Goal: Transaction & Acquisition: Purchase product/service

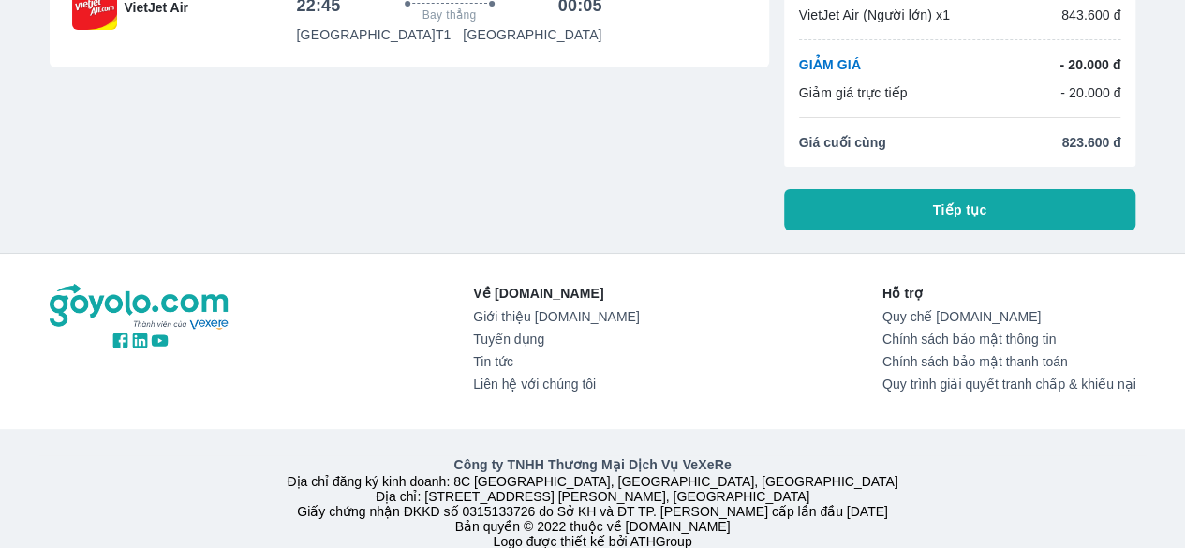
scroll to position [200, 0]
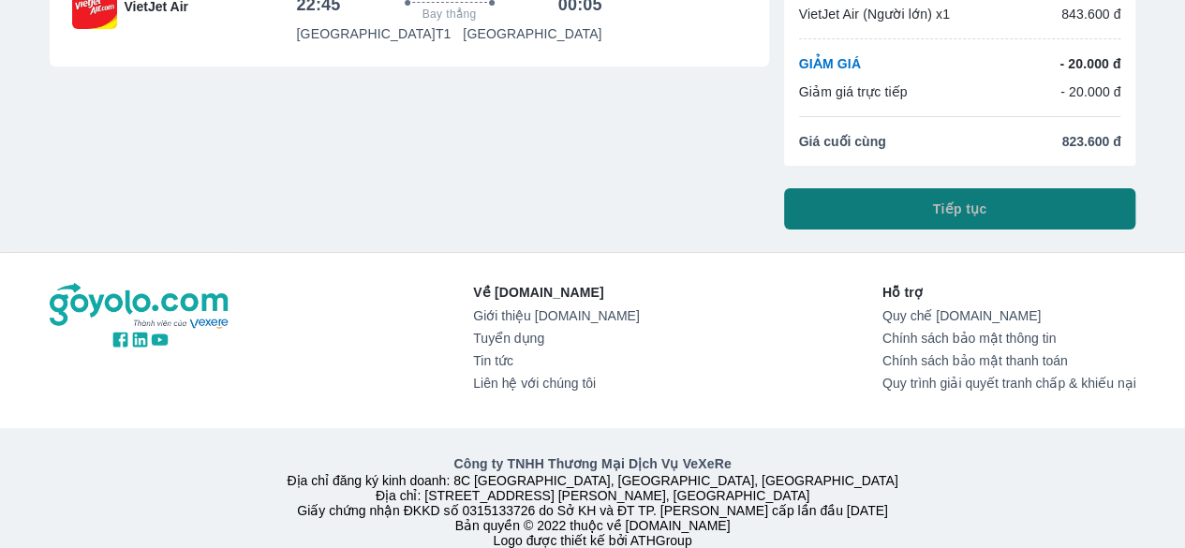
click at [843, 214] on button "Tiếp tục" at bounding box center [960, 208] width 352 height 41
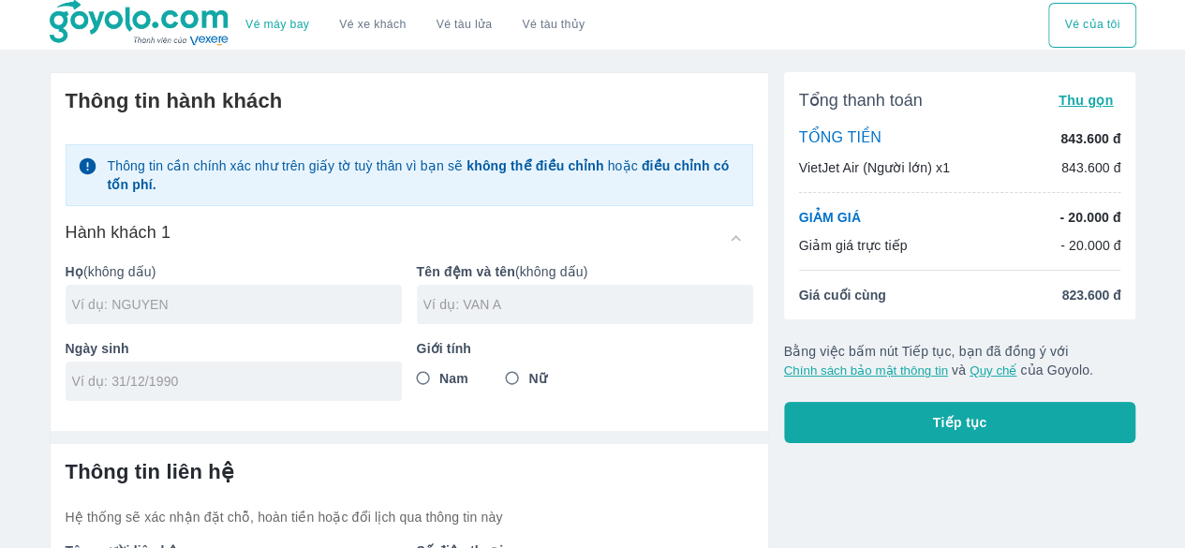
click at [347, 299] on input "text" at bounding box center [237, 304] width 330 height 19
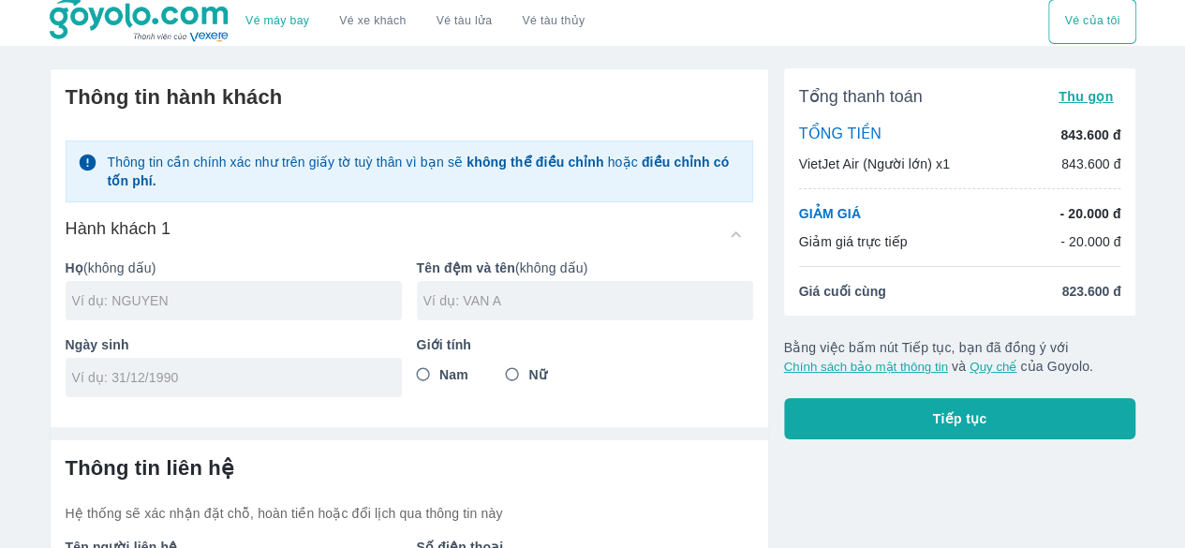
scroll to position [146, 0]
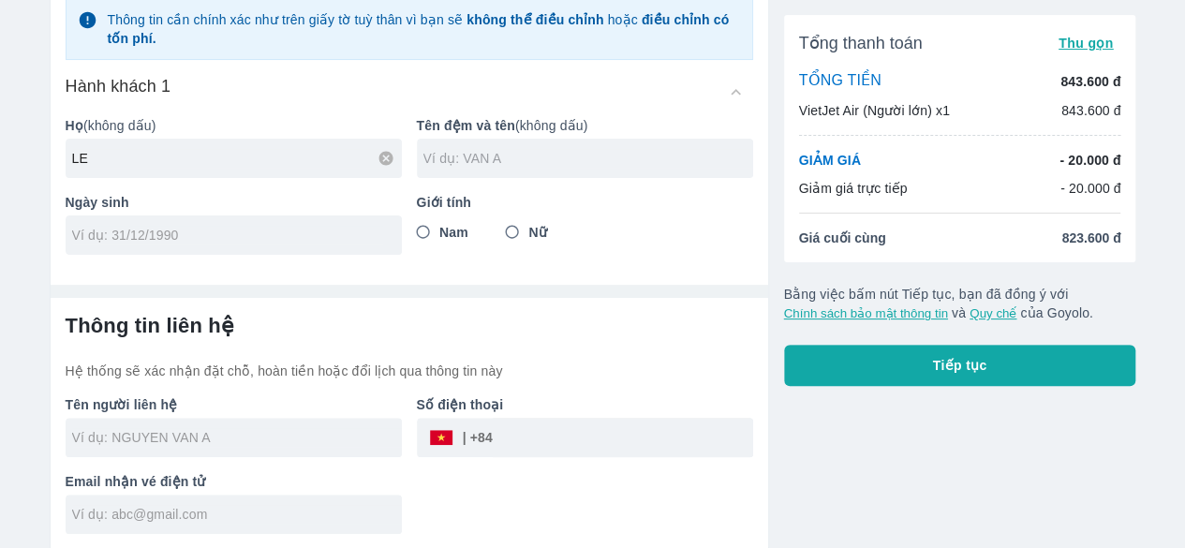
type input "LE"
click at [556, 160] on input "text" at bounding box center [588, 158] width 330 height 19
type input "[PERSON_NAME]"
click at [291, 219] on div at bounding box center [234, 234] width 336 height 39
type input "[DATE]"
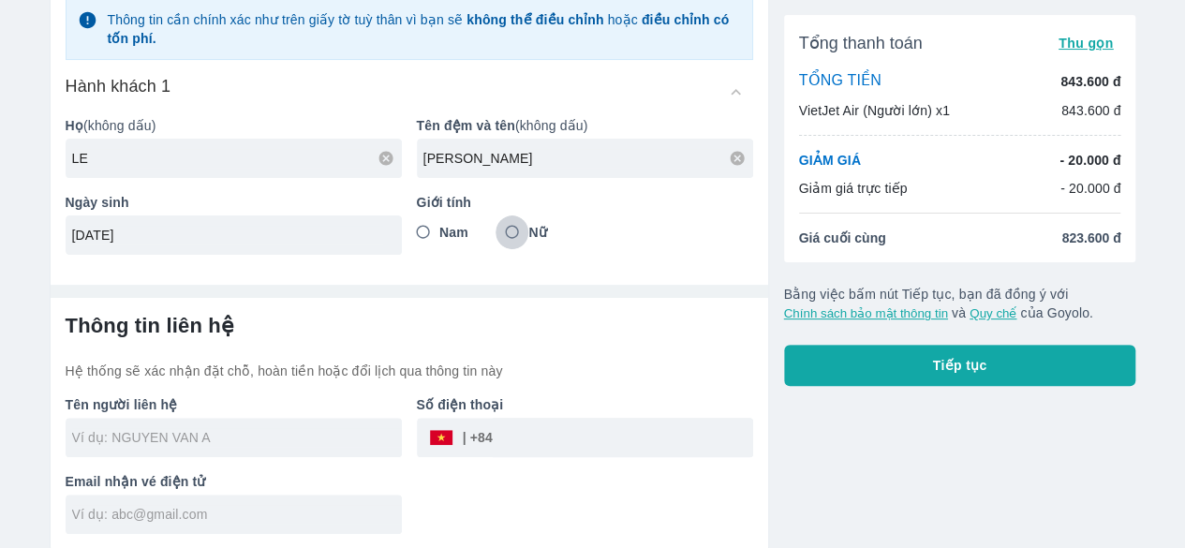
click at [521, 232] on input "Nữ" at bounding box center [512, 232] width 34 height 34
radio input "true"
click at [259, 436] on input "text" at bounding box center [237, 437] width 330 height 19
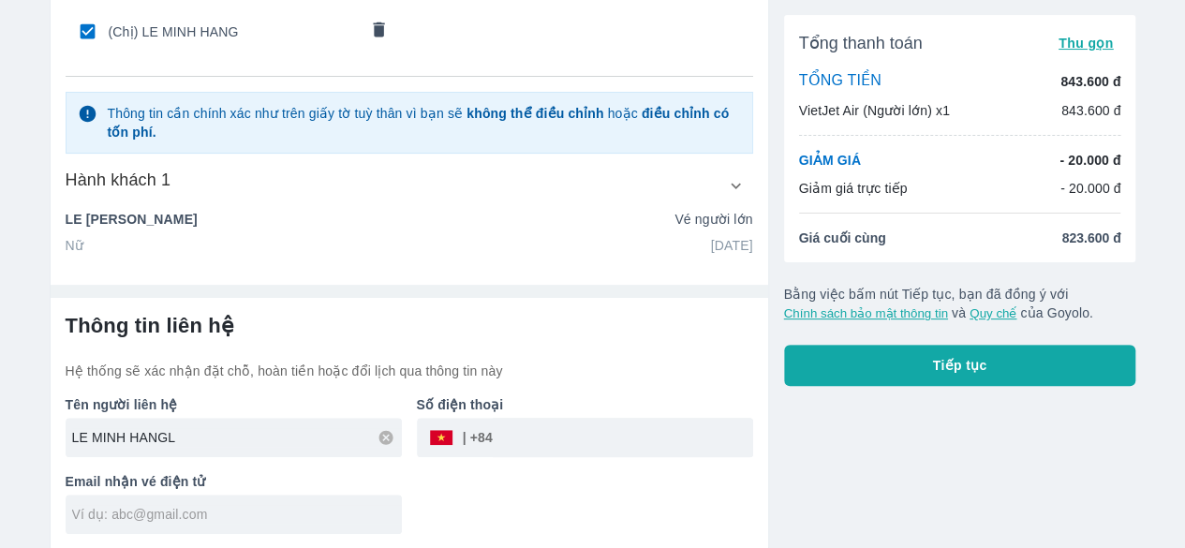
type input "LE MINH HANG"
click at [555, 430] on input "tel" at bounding box center [623, 437] width 260 height 45
type input "0905033665"
click at [283, 513] on input "text" at bounding box center [237, 514] width 330 height 19
type input "[EMAIL_ADDRESS][DOMAIN_NAME]"
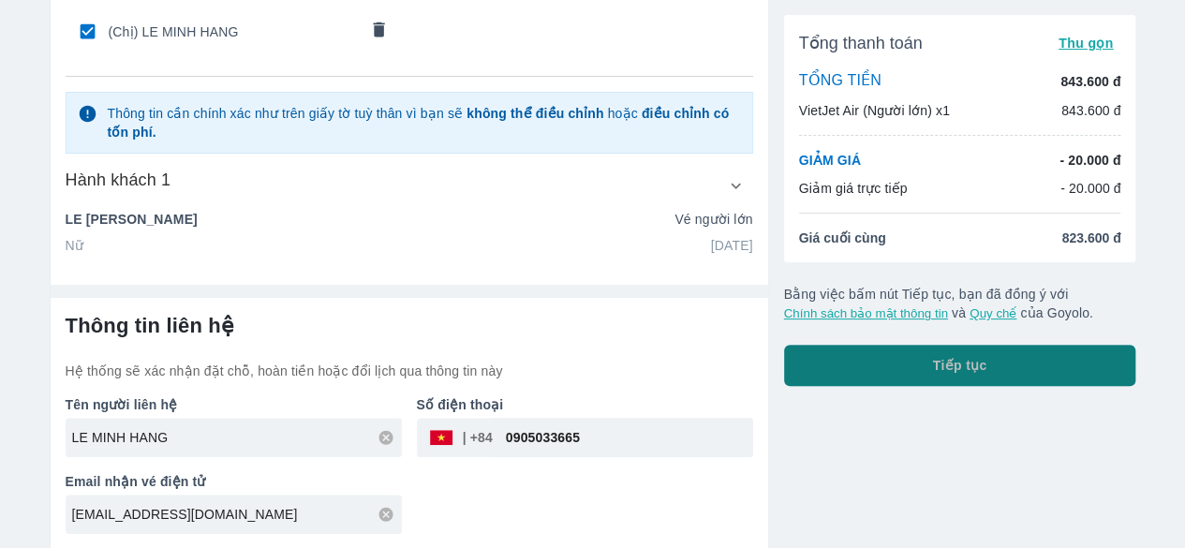
click at [893, 372] on button "Tiếp tục" at bounding box center [960, 365] width 352 height 41
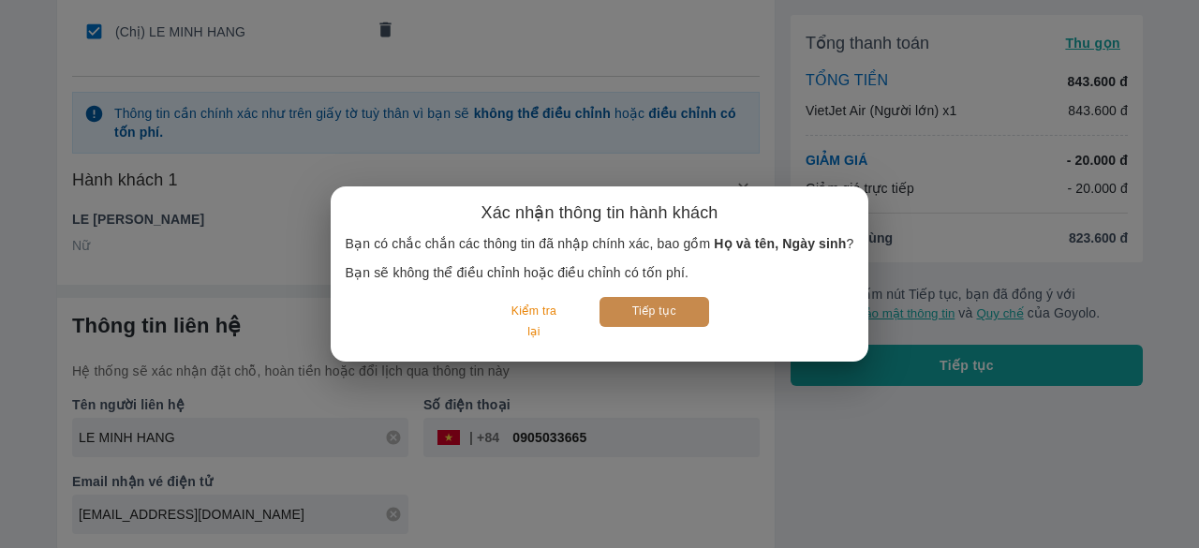
click at [676, 302] on button "Tiếp tục" at bounding box center [654, 311] width 110 height 29
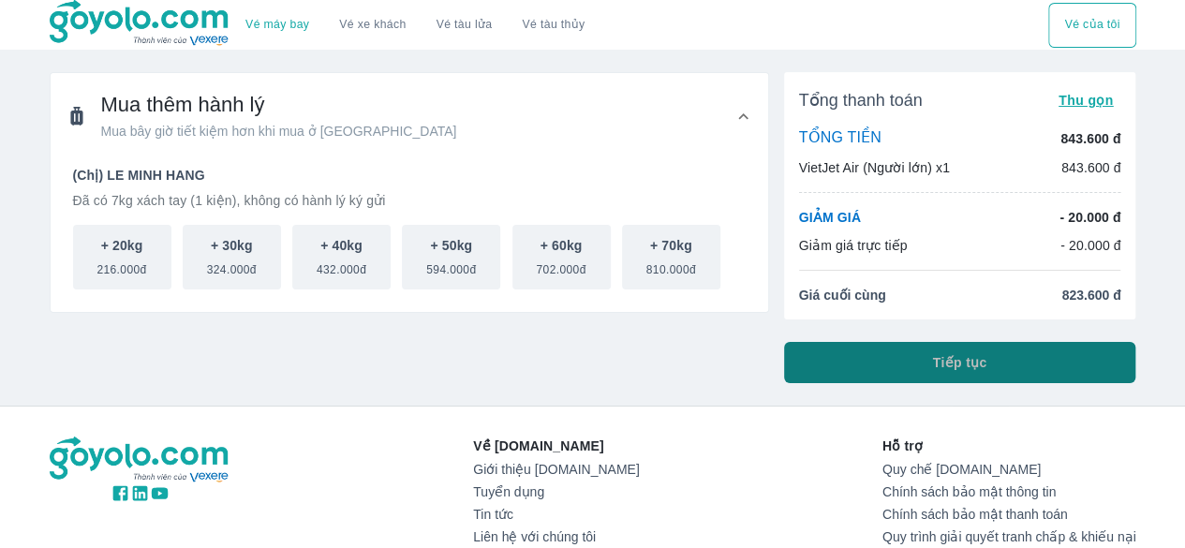
click at [901, 358] on button "Tiếp tục" at bounding box center [960, 362] width 352 height 41
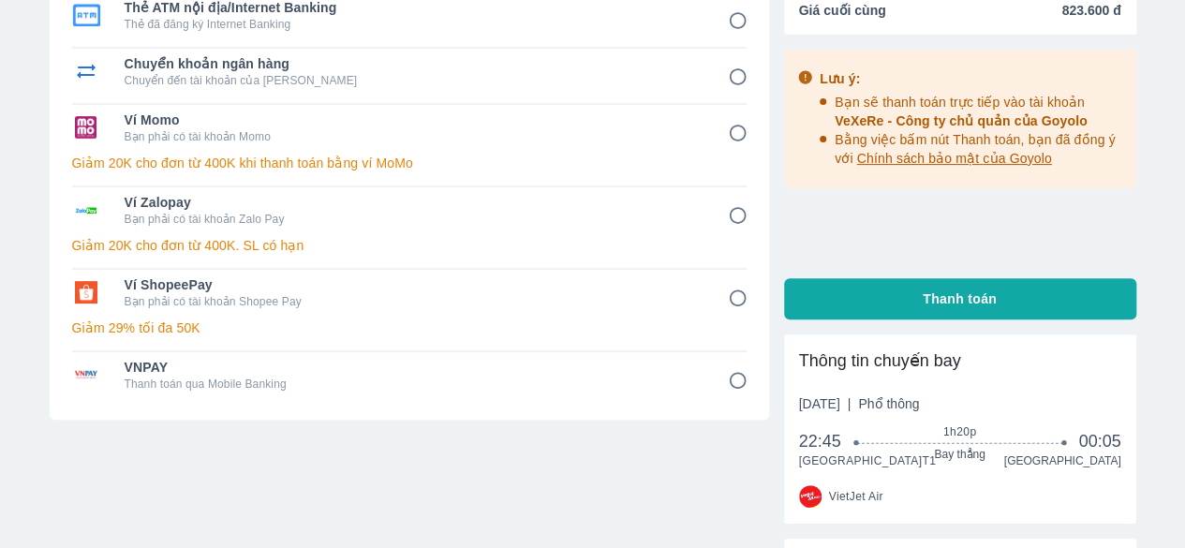
scroll to position [194, 0]
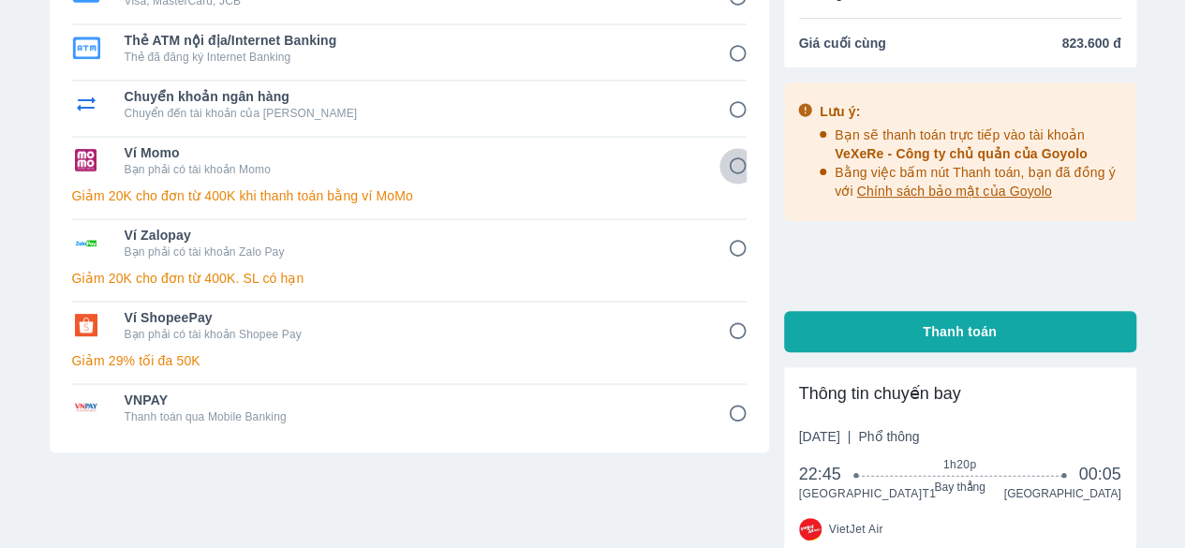
click at [733, 166] on input "4" at bounding box center [737, 166] width 37 height 37
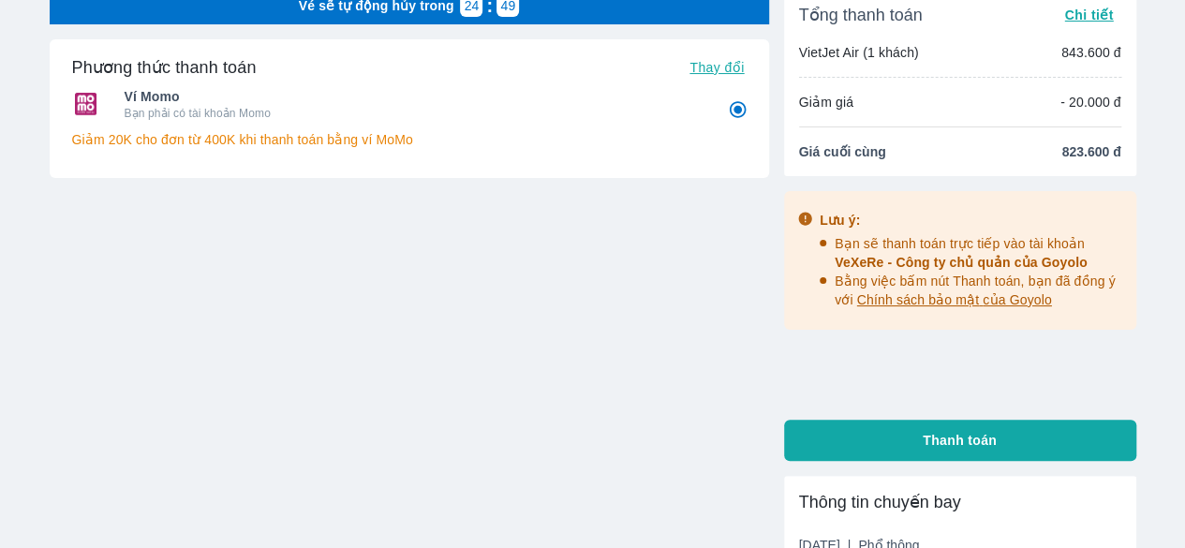
scroll to position [84, 0]
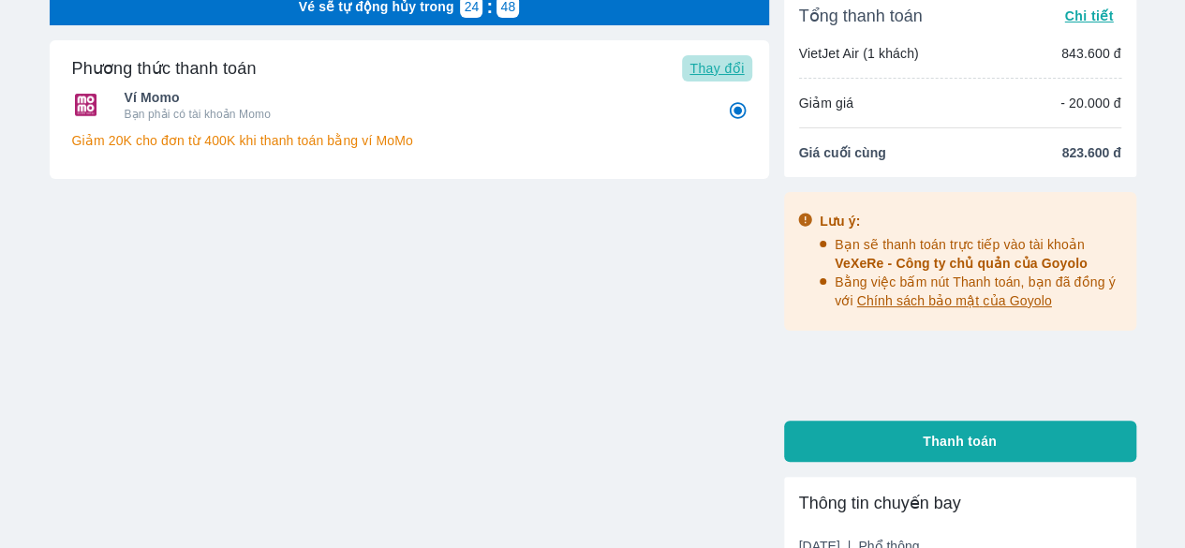
click at [717, 61] on span "Thay đổi" at bounding box center [716, 68] width 54 height 15
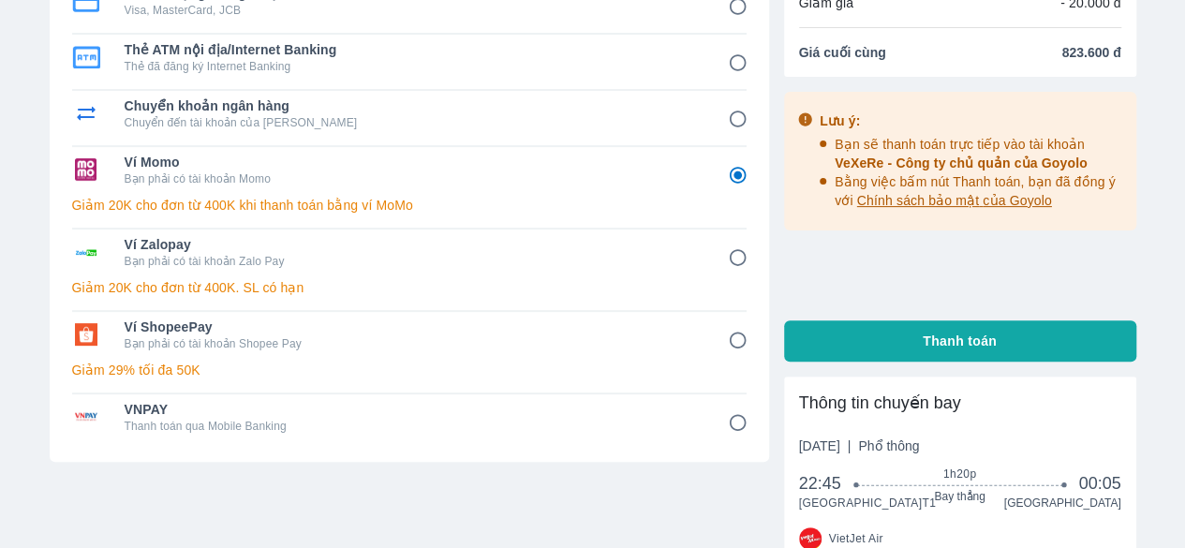
scroll to position [177, 0]
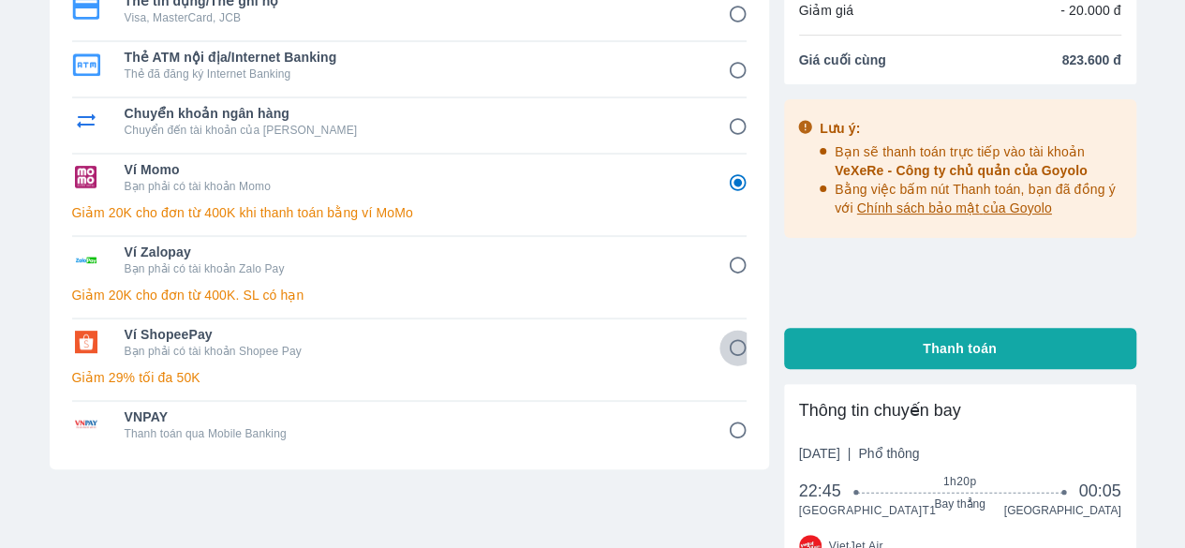
click at [729, 346] on input "6" at bounding box center [737, 348] width 37 height 37
radio input "false"
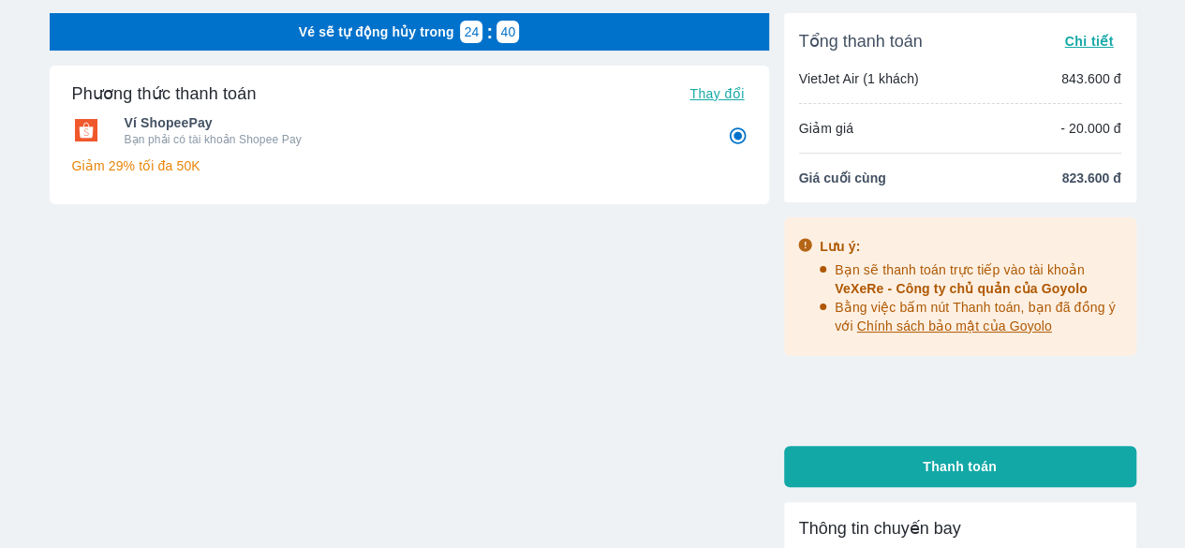
scroll to position [125, 0]
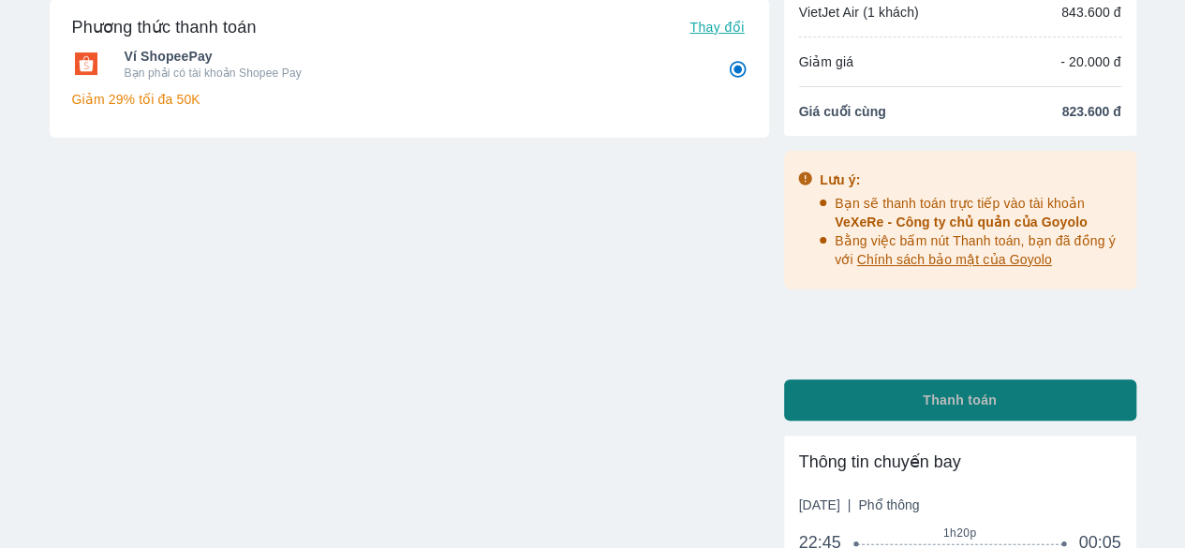
click at [905, 409] on button "Thanh toán" at bounding box center [960, 399] width 352 height 41
radio input "true"
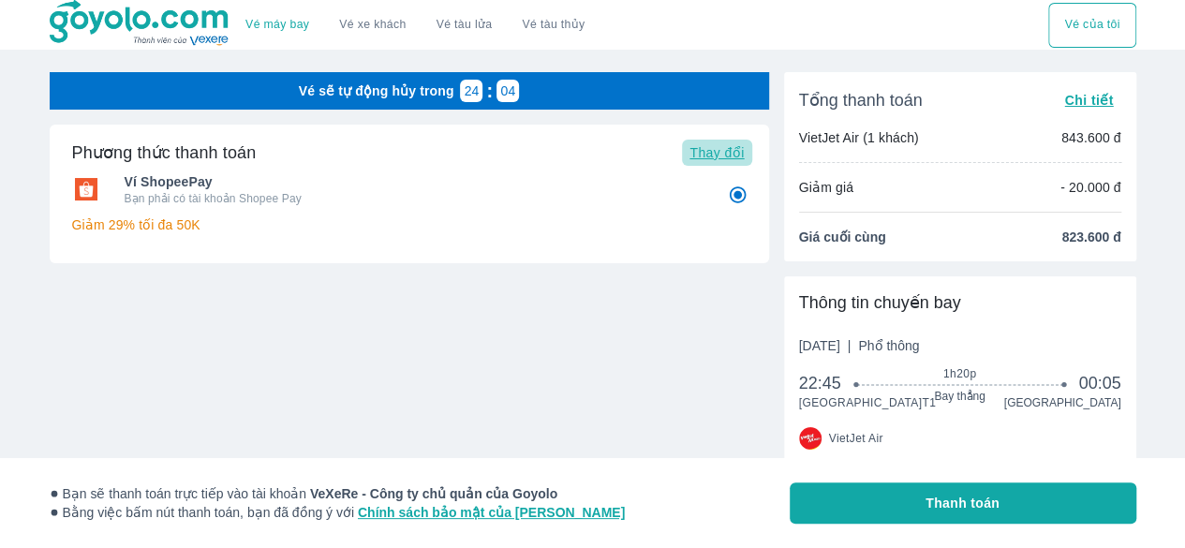
click at [699, 151] on span "Thay đổi" at bounding box center [716, 152] width 54 height 15
radio input "false"
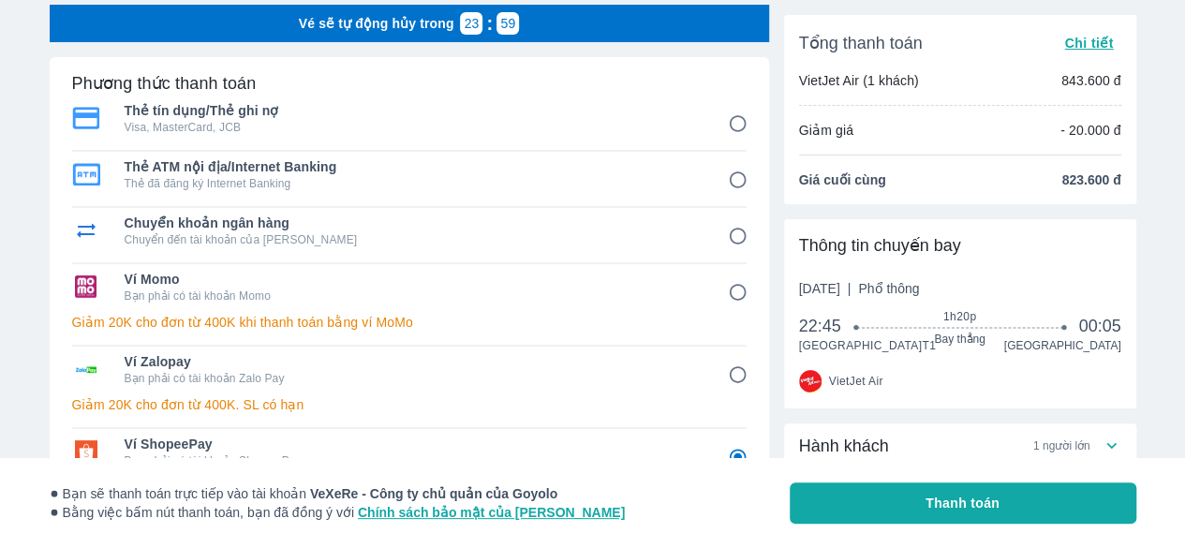
scroll to position [79, 0]
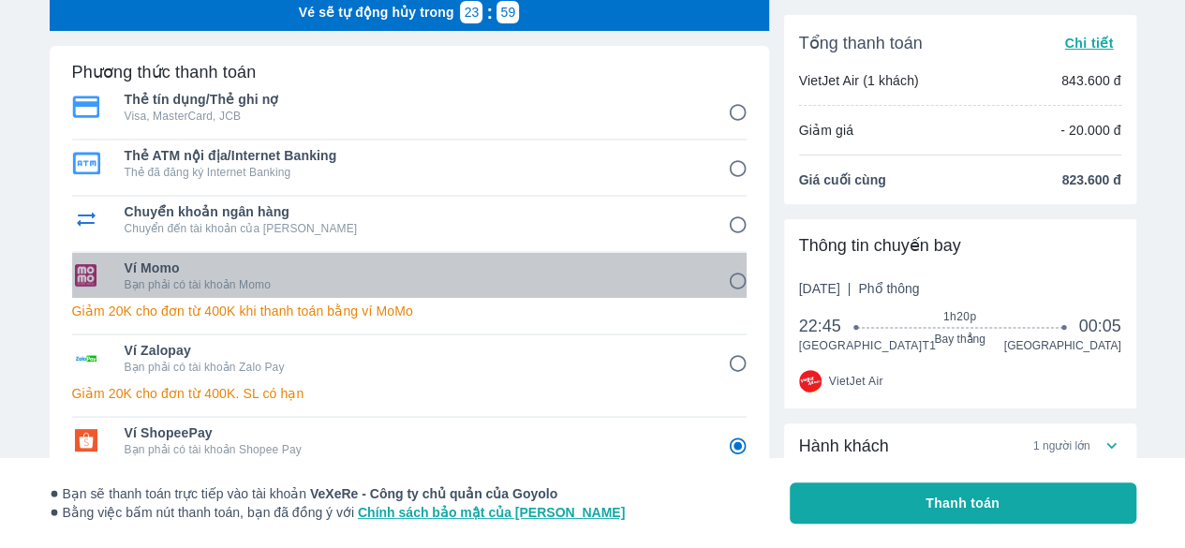
click at [389, 281] on p "Bạn phải có tài khoản Momo" at bounding box center [413, 284] width 577 height 15
radio input "true"
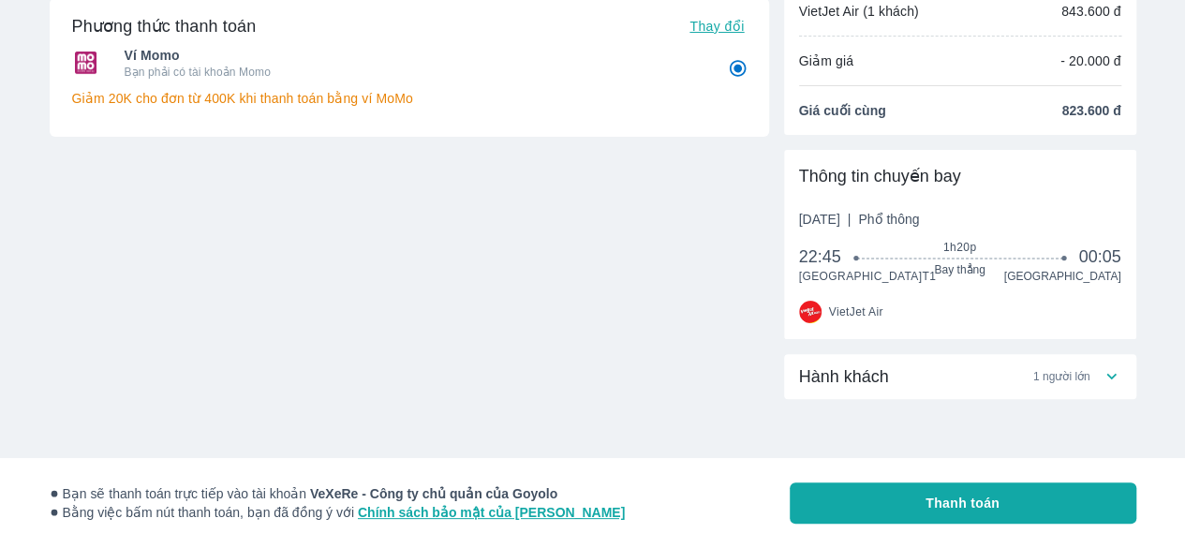
scroll to position [128, 0]
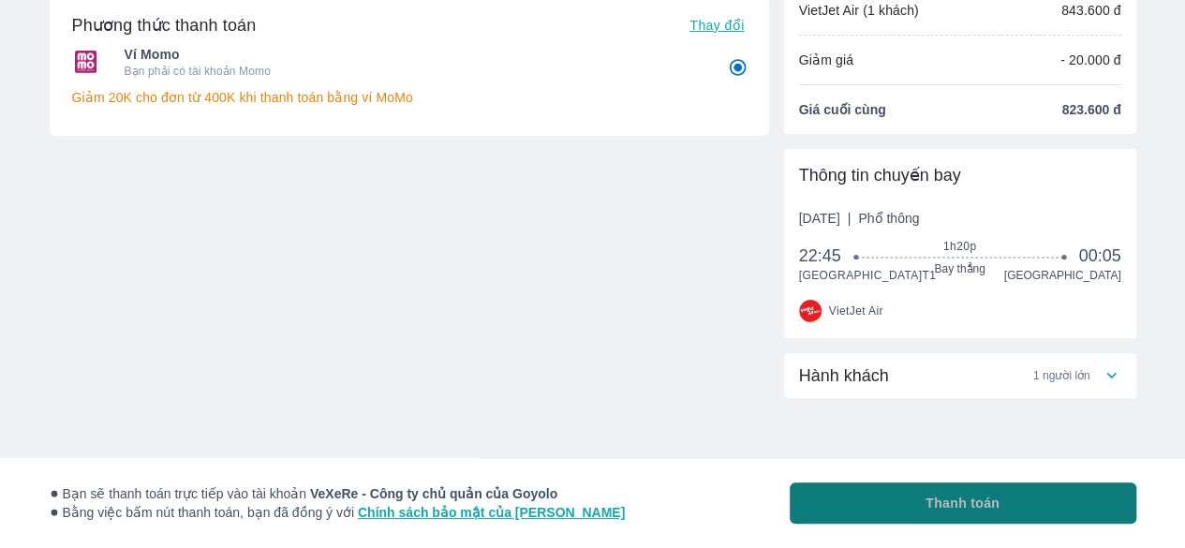
click at [882, 498] on button "Thanh toán" at bounding box center [963, 502] width 347 height 41
radio input "false"
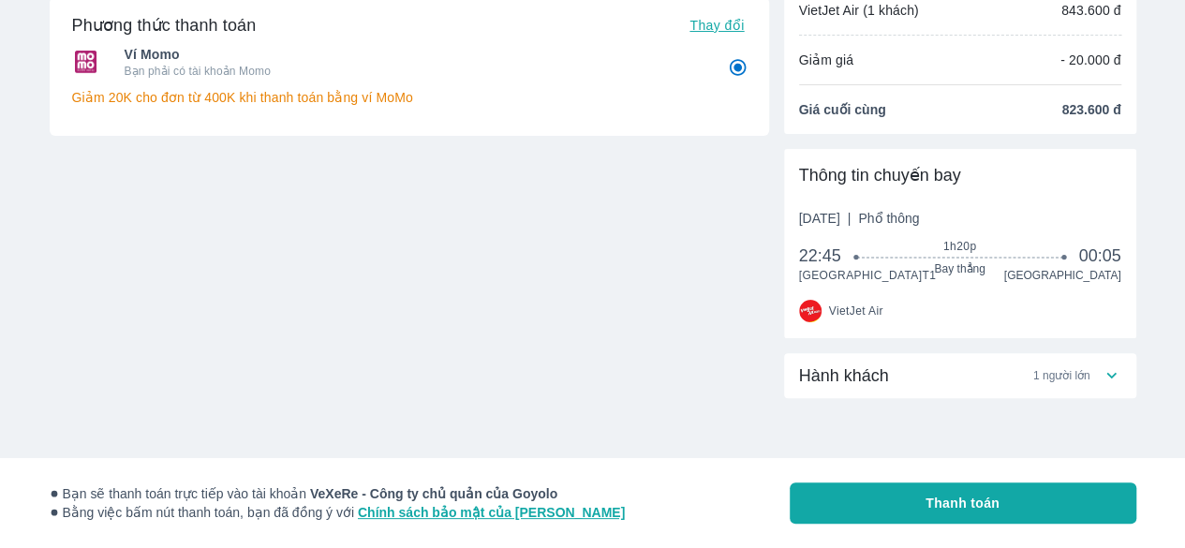
scroll to position [92, 0]
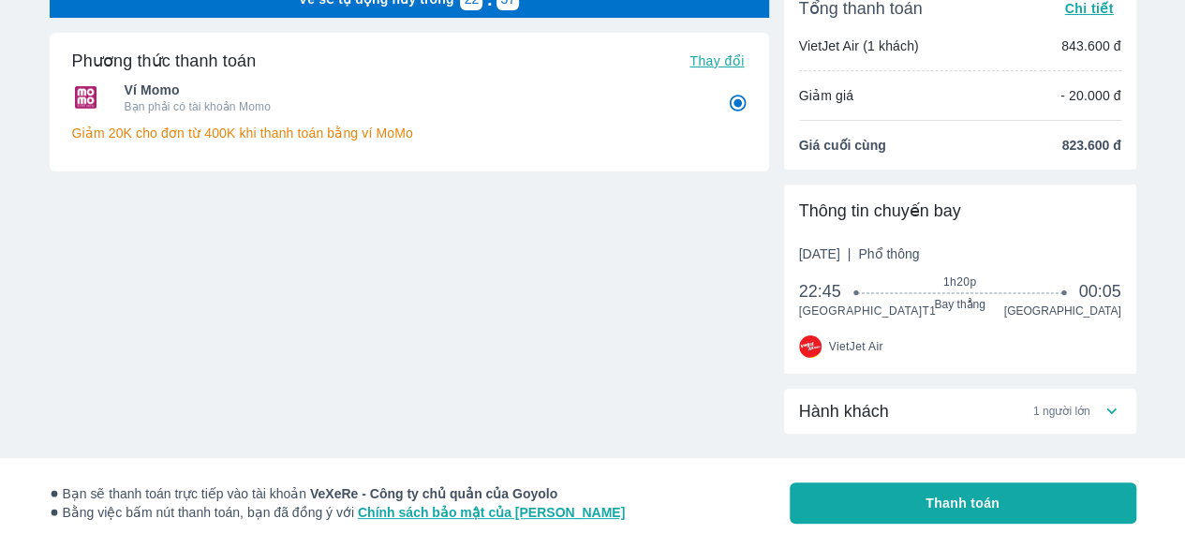
click at [247, 128] on p "Giảm 20K cho đơn từ 400K khi thanh toán bằng ví MoMo" at bounding box center [409, 133] width 674 height 19
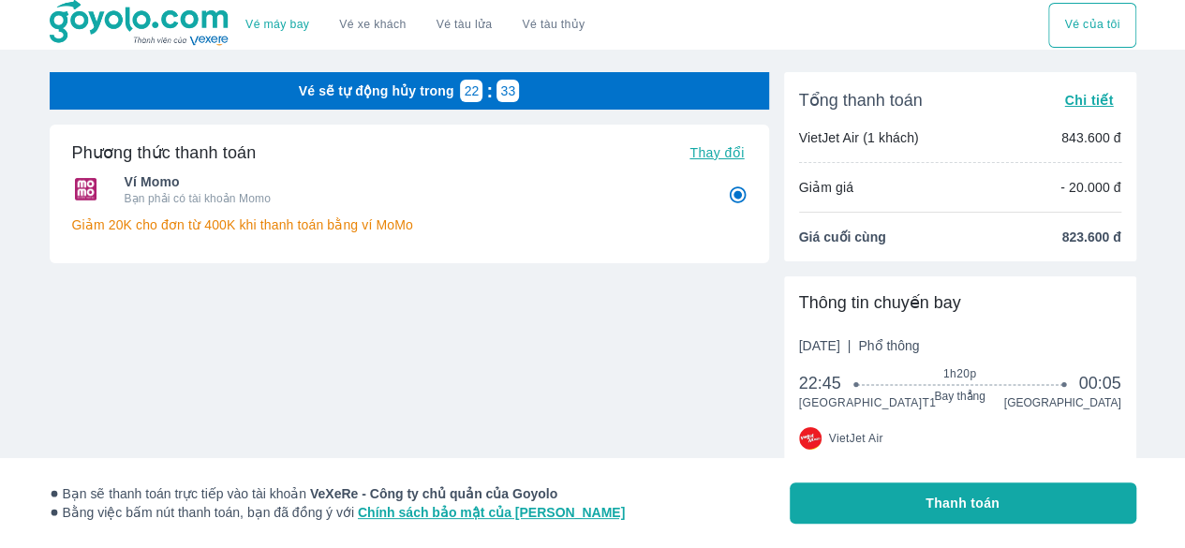
scroll to position [142, 0]
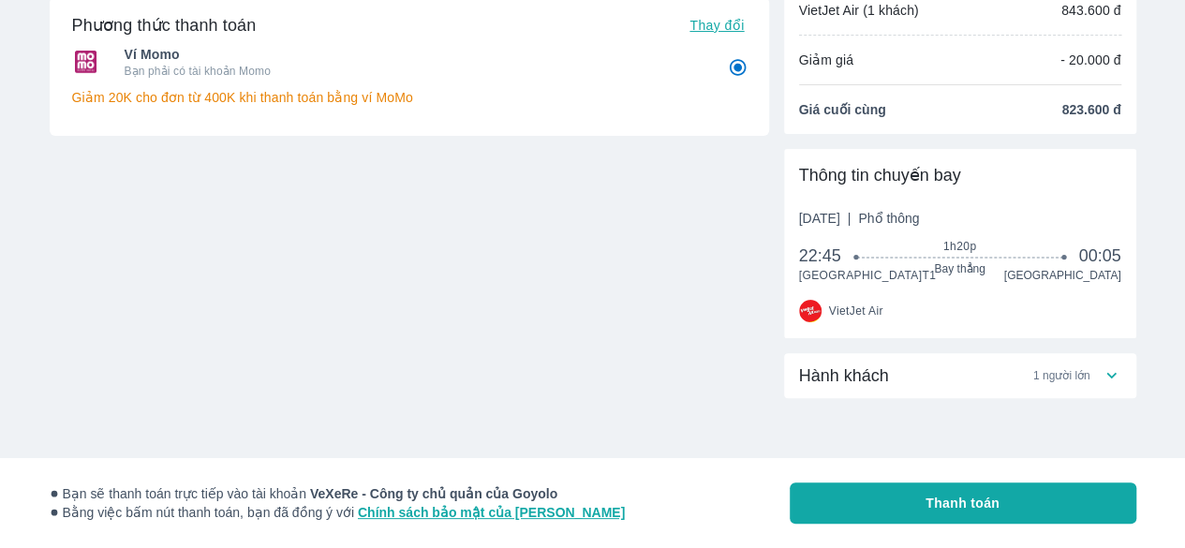
click at [1095, 373] on div "Hành khách 1 người lớn" at bounding box center [950, 375] width 303 height 22
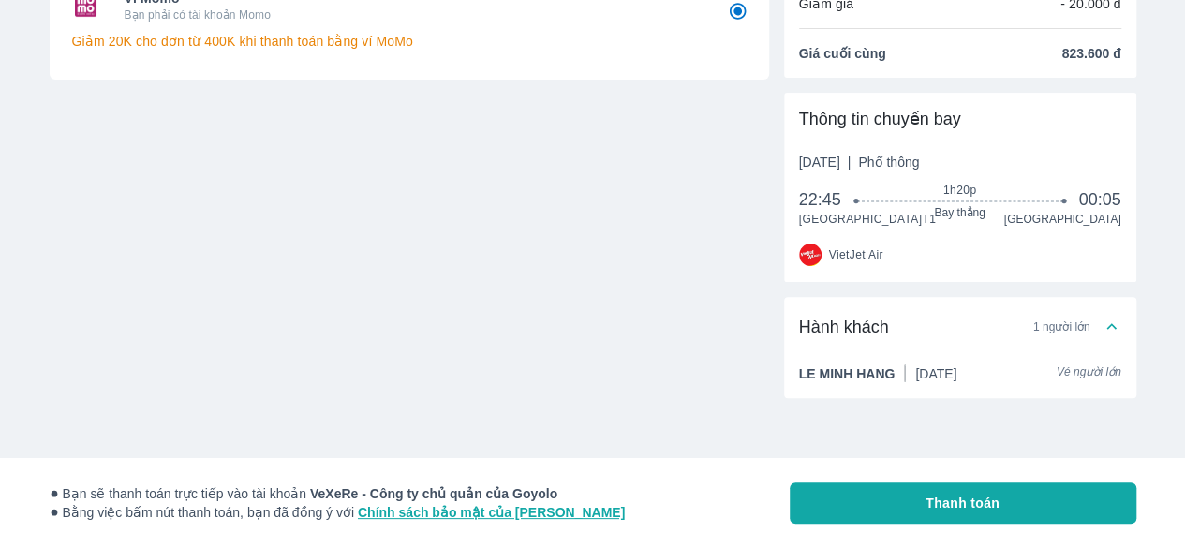
scroll to position [0, 0]
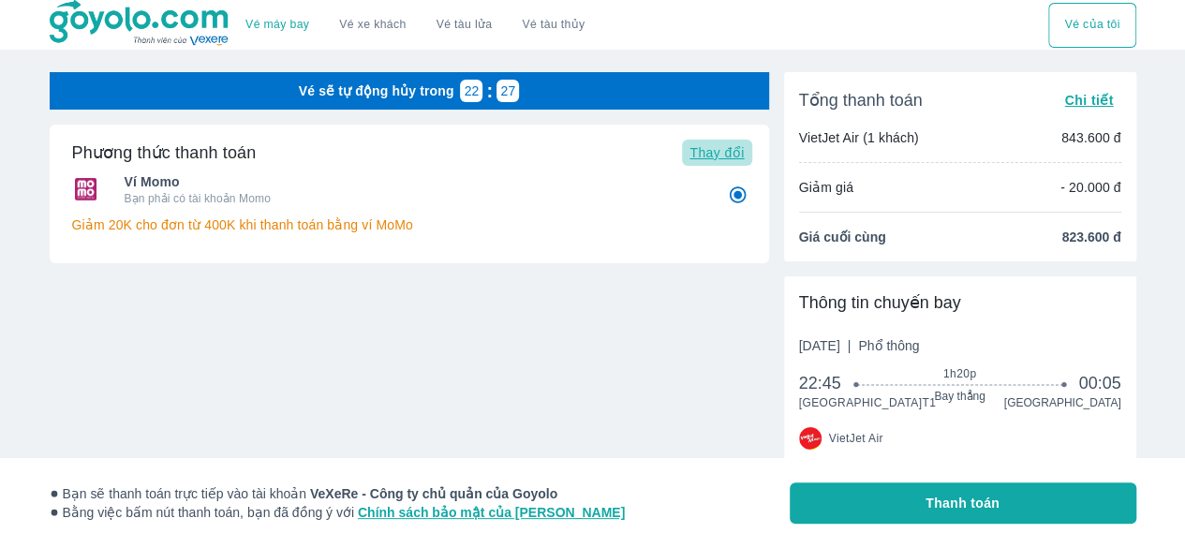
click at [715, 152] on span "Thay đổi" at bounding box center [716, 152] width 54 height 15
radio input "false"
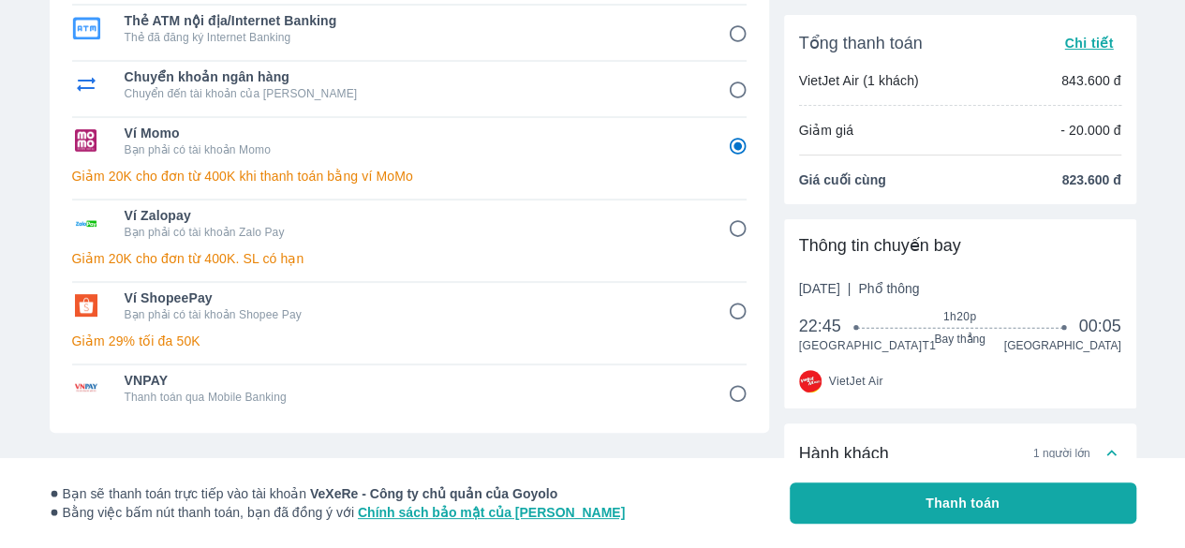
scroll to position [215, 0]
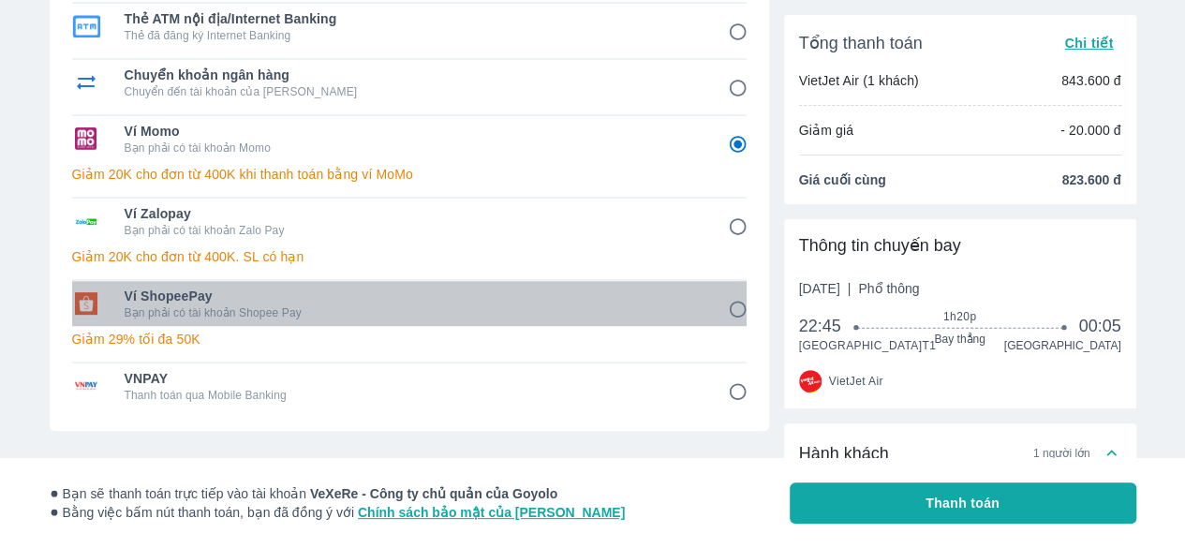
click at [466, 314] on p "Bạn phải có tài khoản Shopee Pay" at bounding box center [413, 312] width 577 height 15
radio input "false"
radio input "true"
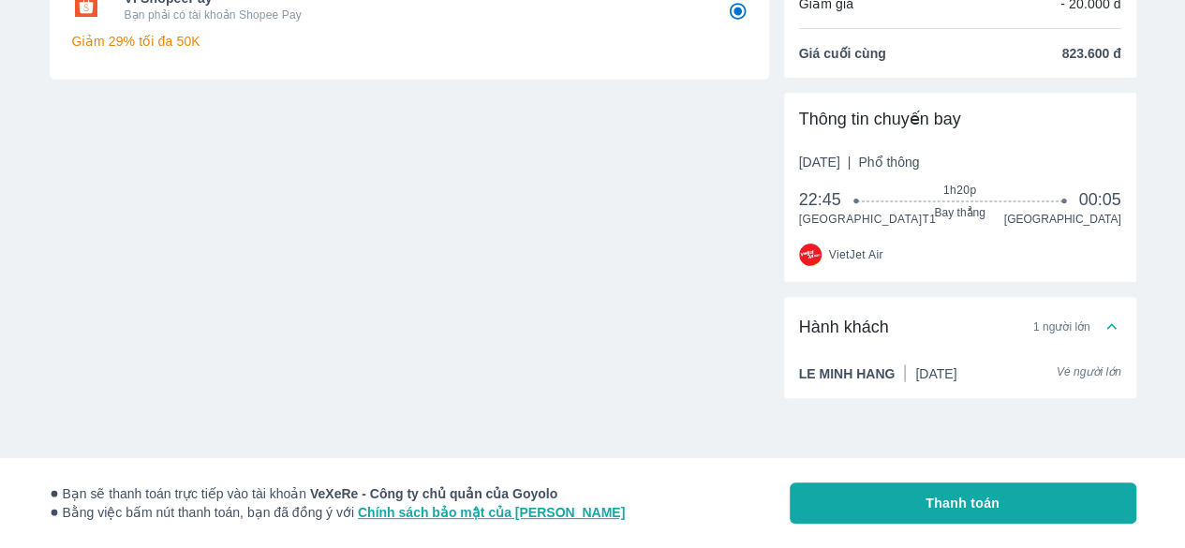
scroll to position [0, 0]
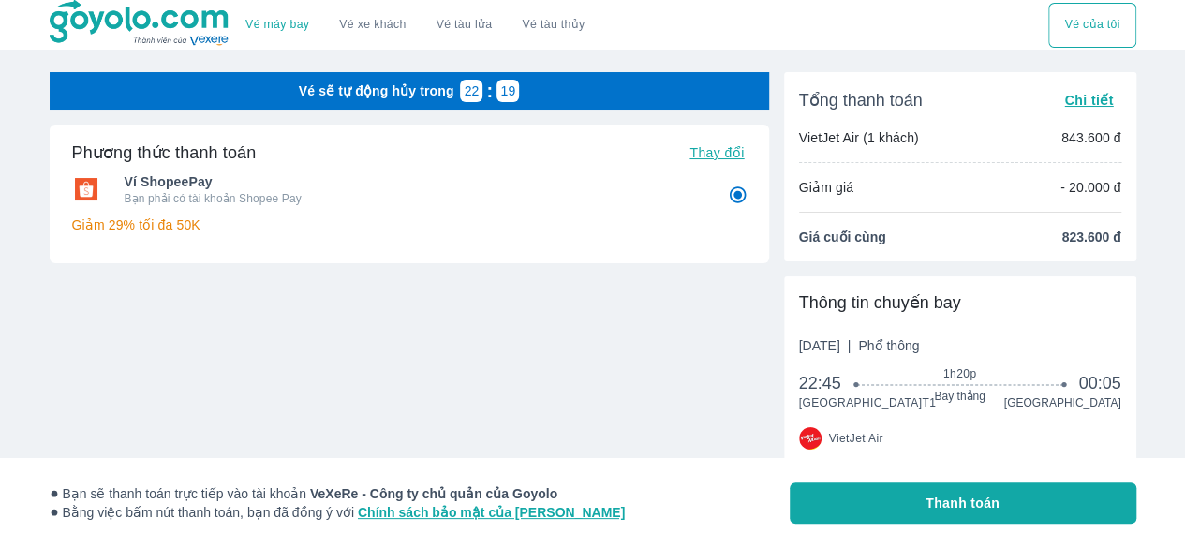
click at [635, 310] on div "Phương thức thanh toán Thay đổi Ví ShopeePay Bạn phải có tài khoản Shopee Pay G…" at bounding box center [409, 253] width 719 height 257
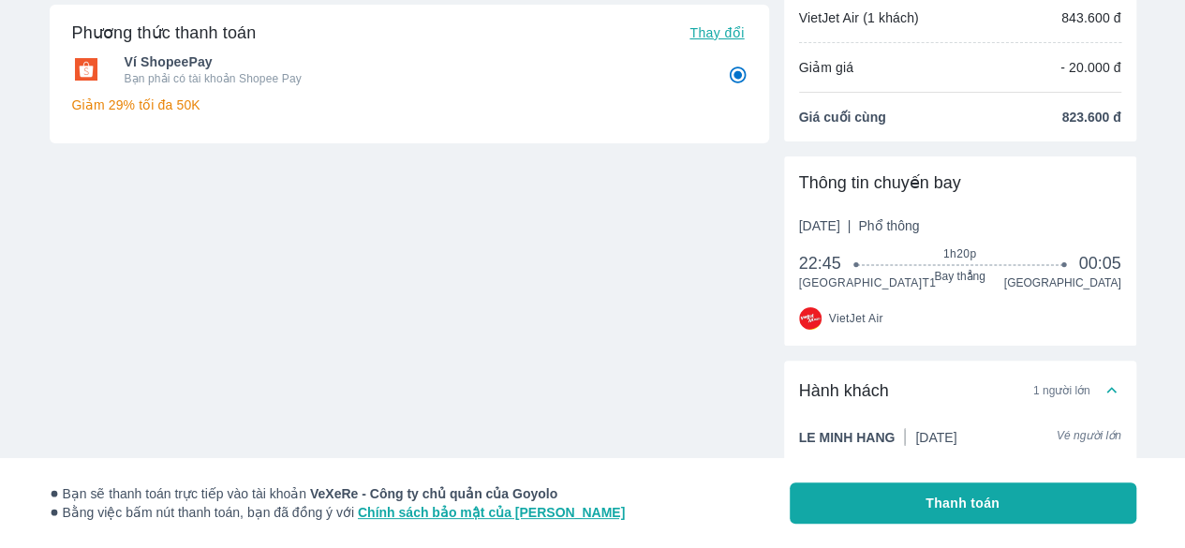
scroll to position [199, 0]
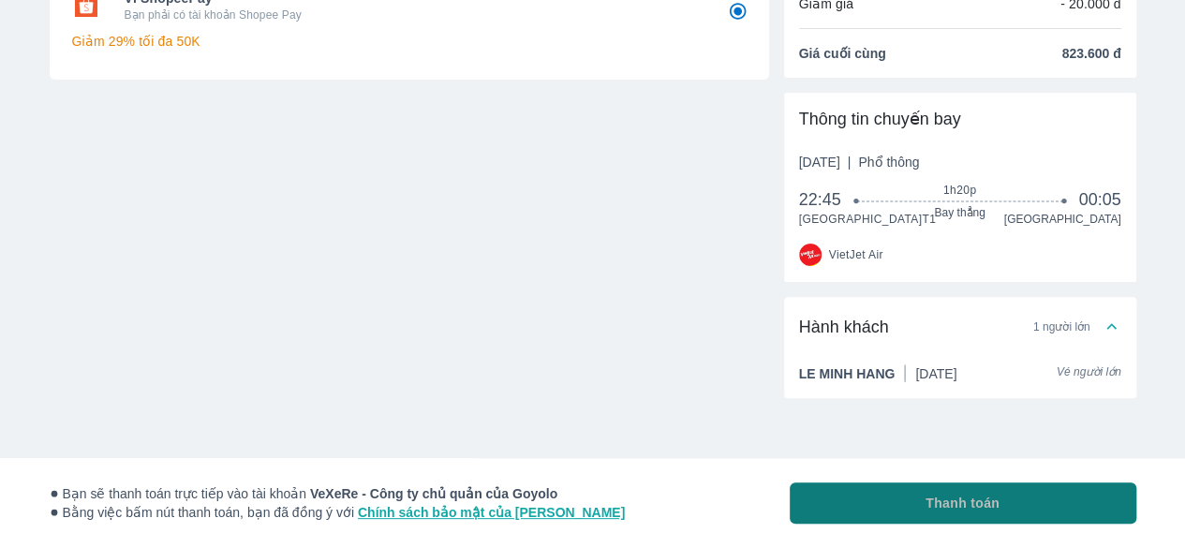
click at [967, 511] on span "Thanh toán" at bounding box center [962, 503] width 74 height 19
radio input "false"
